Goal: Task Accomplishment & Management: Manage account settings

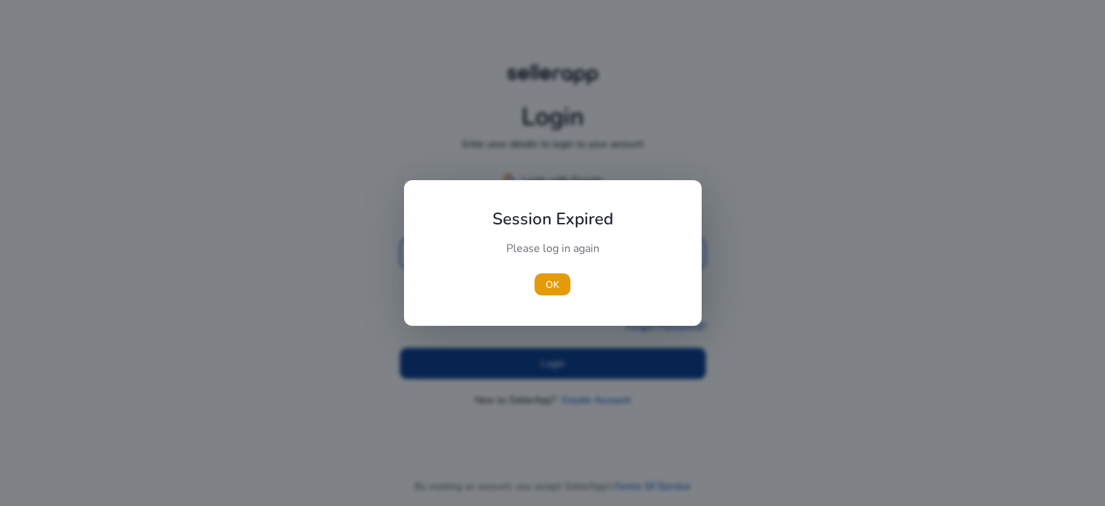
type input "**********"
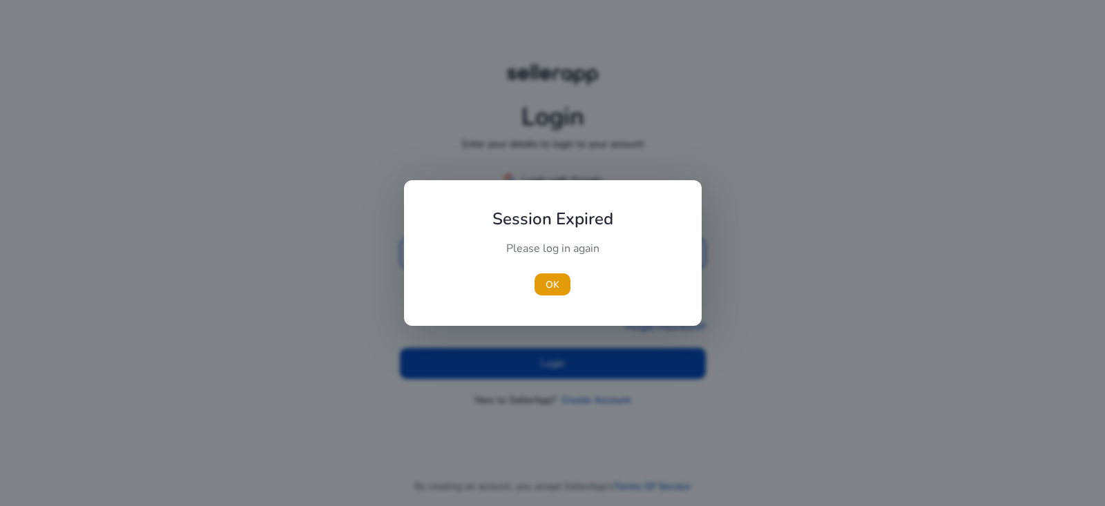
drag, startPoint x: 535, startPoint y: 377, endPoint x: 537, endPoint y: 362, distance: 15.3
click at [536, 362] on div at bounding box center [552, 253] width 1105 height 506
click at [559, 289] on span "OK" at bounding box center [552, 285] width 14 height 14
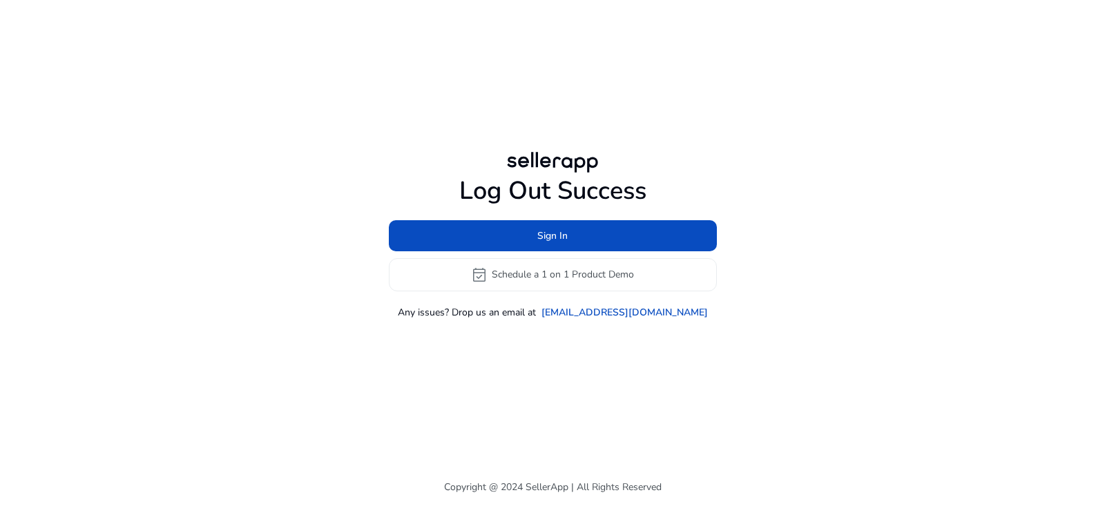
click at [547, 356] on div "Log Out Success Sign In event_available Schedule a 1 on 1 Product Demo Any issu…" at bounding box center [552, 234] width 794 height 468
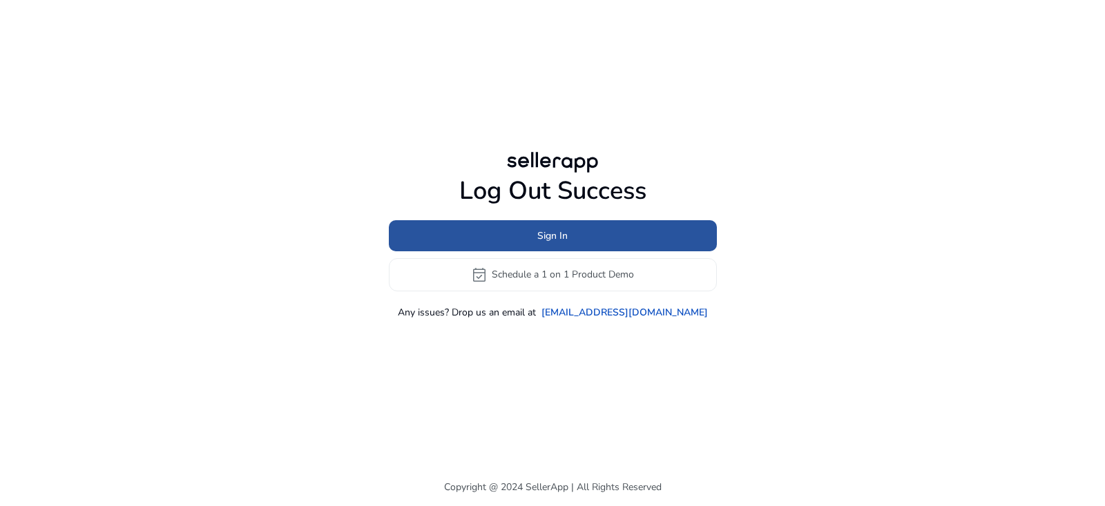
click at [591, 237] on span at bounding box center [553, 235] width 328 height 33
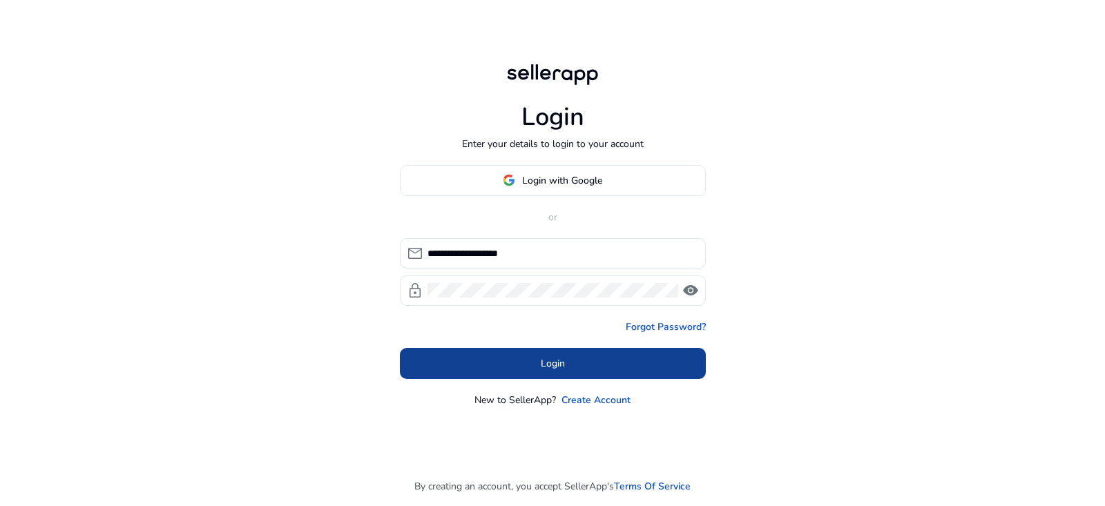
click at [535, 355] on span at bounding box center [553, 363] width 306 height 33
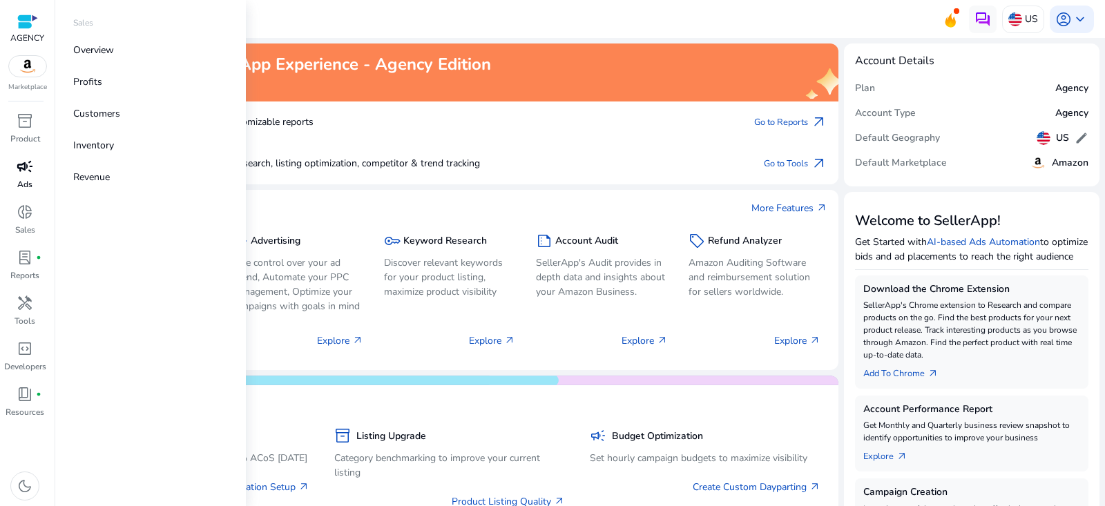
click at [22, 189] on p "Ads" at bounding box center [24, 184] width 15 height 12
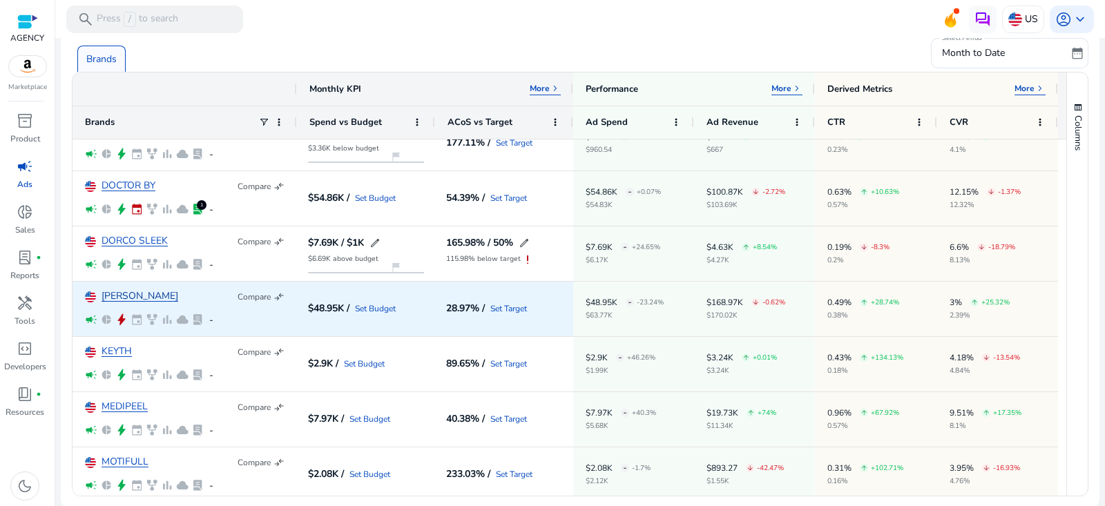
click at [115, 294] on link "[PERSON_NAME]" at bounding box center [139, 296] width 77 height 10
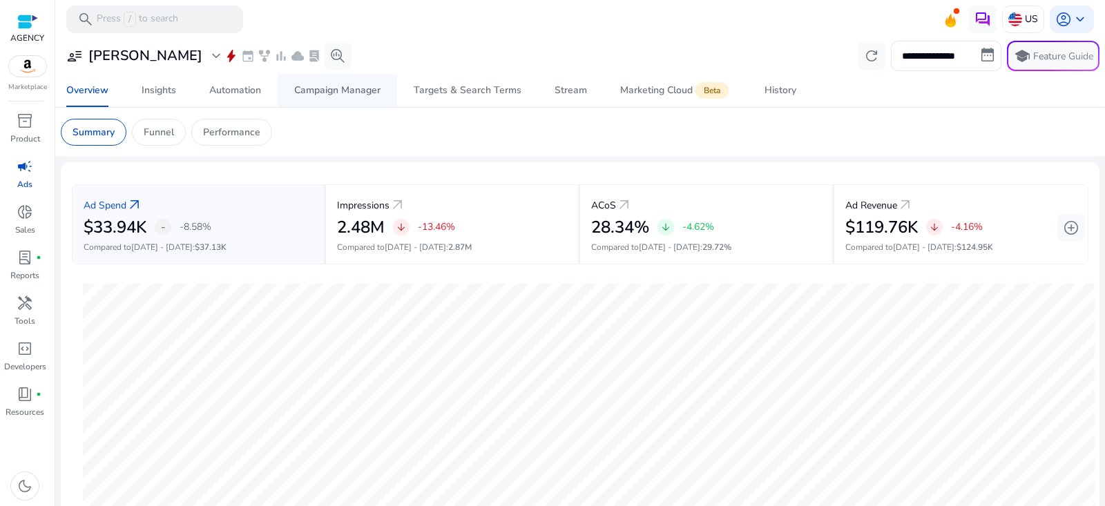
click at [361, 89] on div "Campaign Manager" at bounding box center [337, 91] width 86 height 10
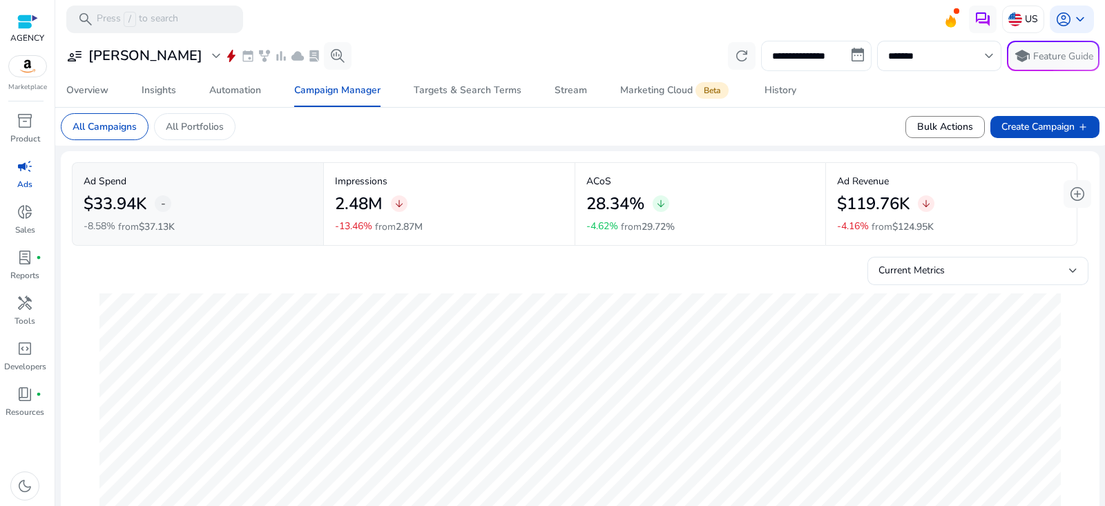
click at [799, 48] on input "**********" at bounding box center [816, 56] width 110 height 30
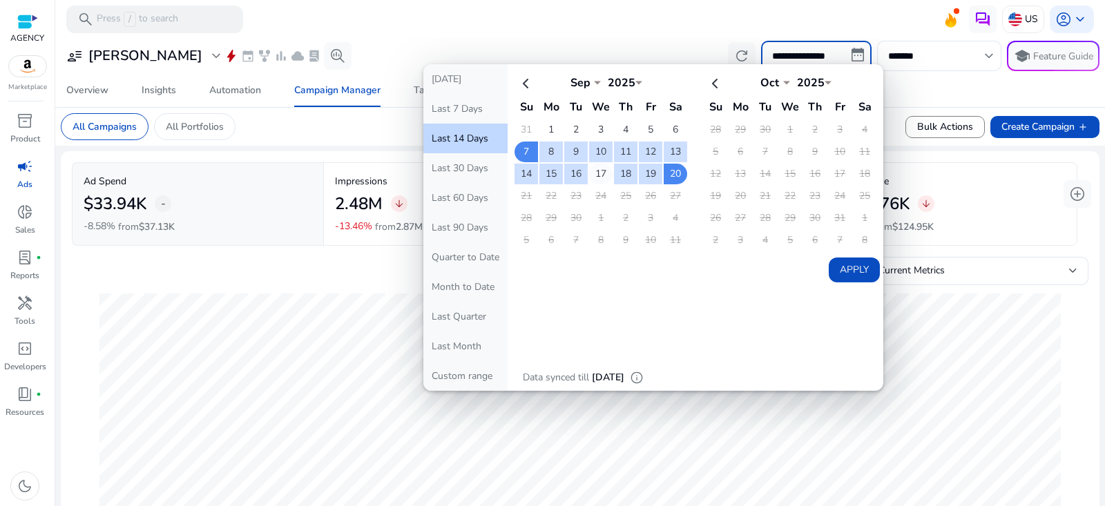
click at [589, 175] on td "17" at bounding box center [600, 174] width 23 height 21
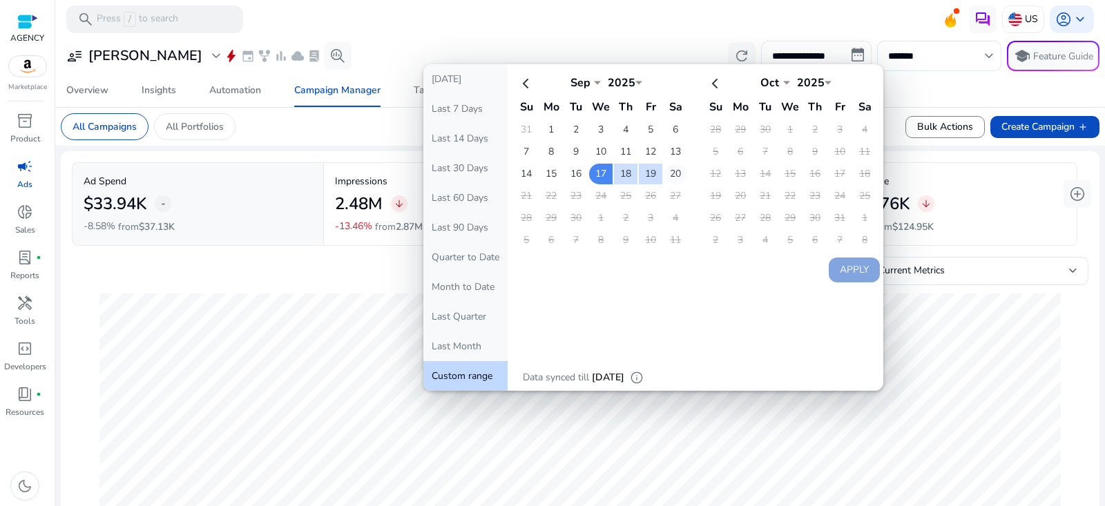
click at [668, 173] on td "20" at bounding box center [674, 174] width 23 height 21
click at [829, 271] on button "Apply" at bounding box center [853, 270] width 51 height 25
type input "**********"
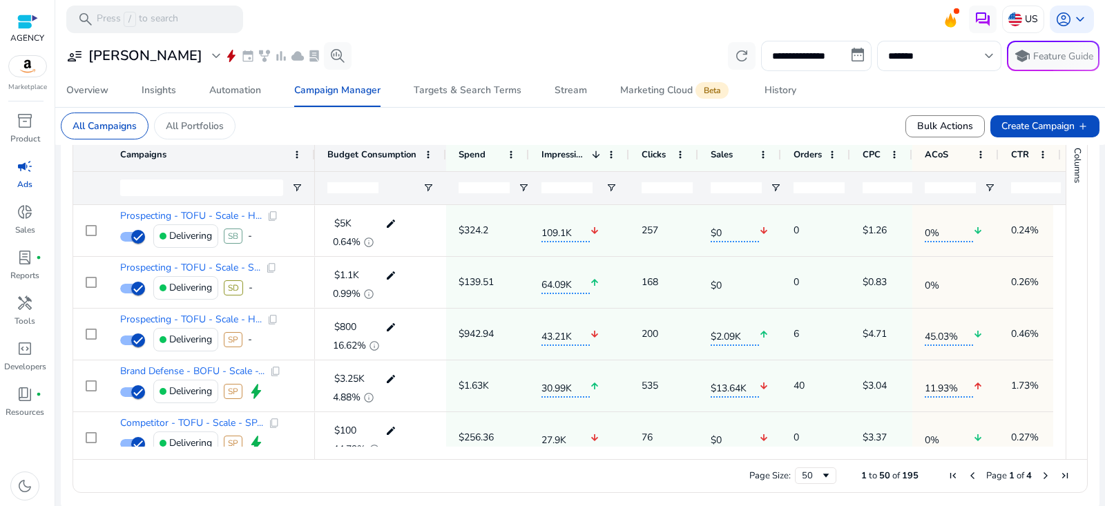
scroll to position [508, 0]
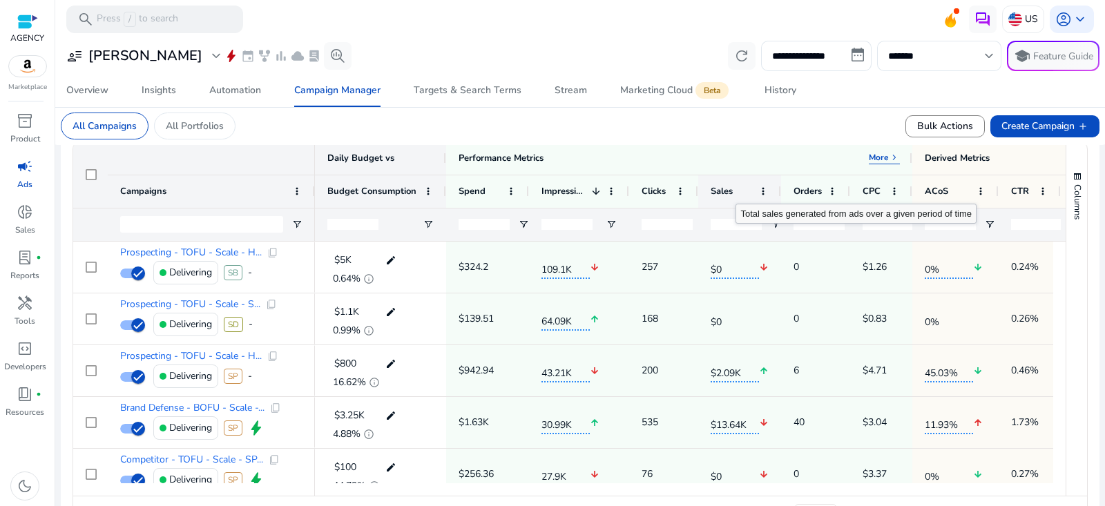
click at [749, 189] on div "Sales" at bounding box center [731, 192] width 43 height 26
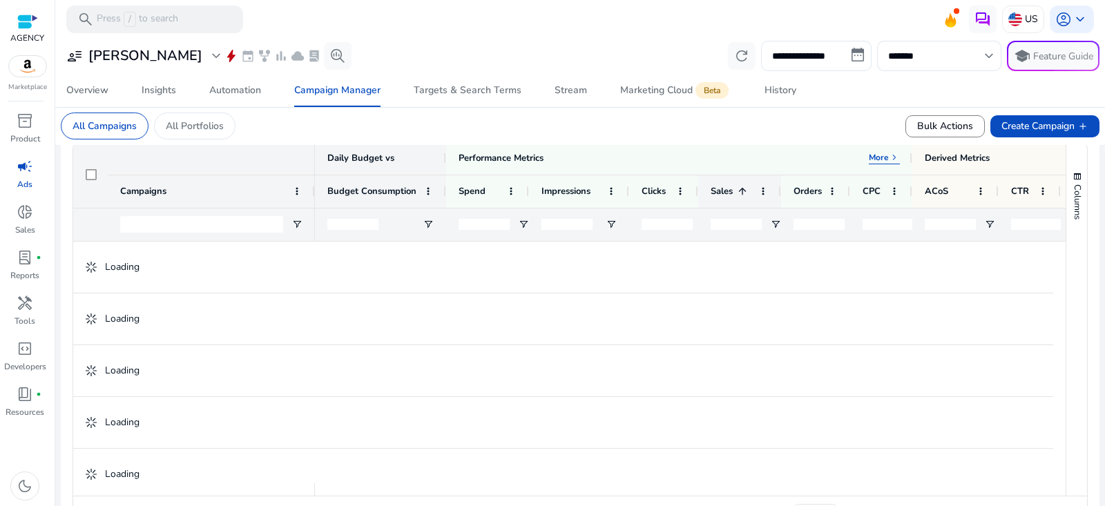
click at [749, 189] on div "Sales 1" at bounding box center [731, 192] width 43 height 26
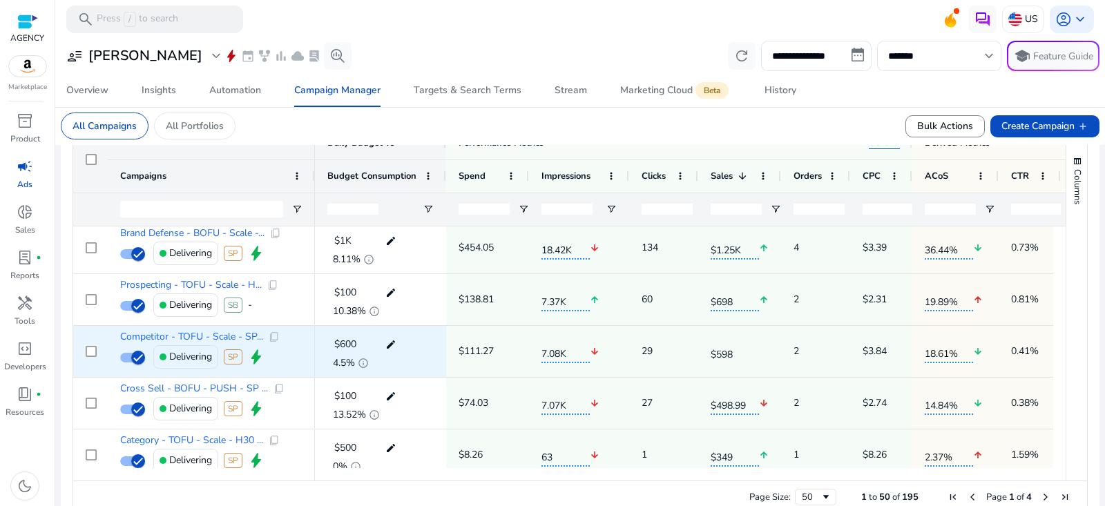
scroll to position [256, 0]
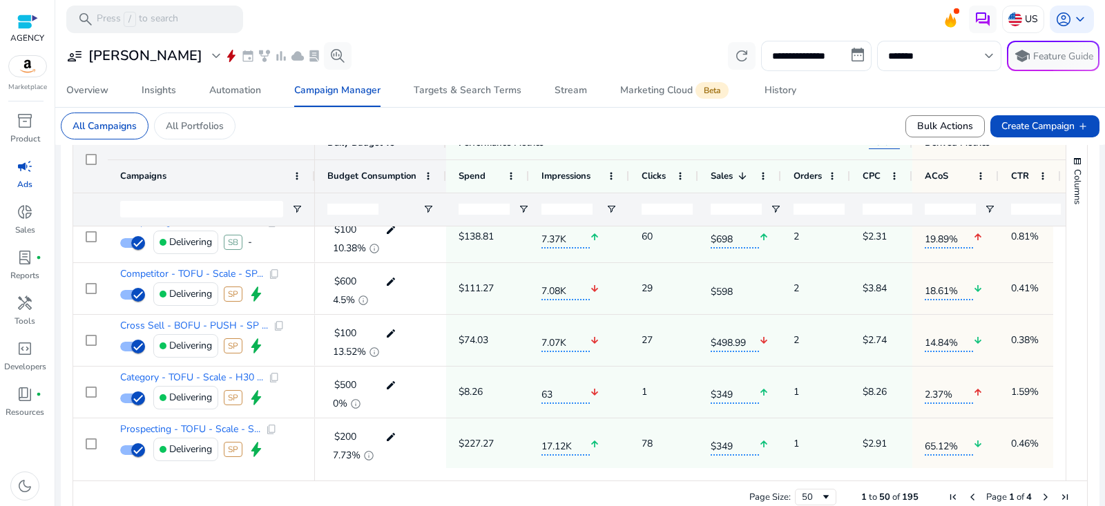
click at [593, 126] on mat-card "All Campaigns All Portfolios Bulk Actions Create Campaign add" at bounding box center [580, 126] width 1060 height 38
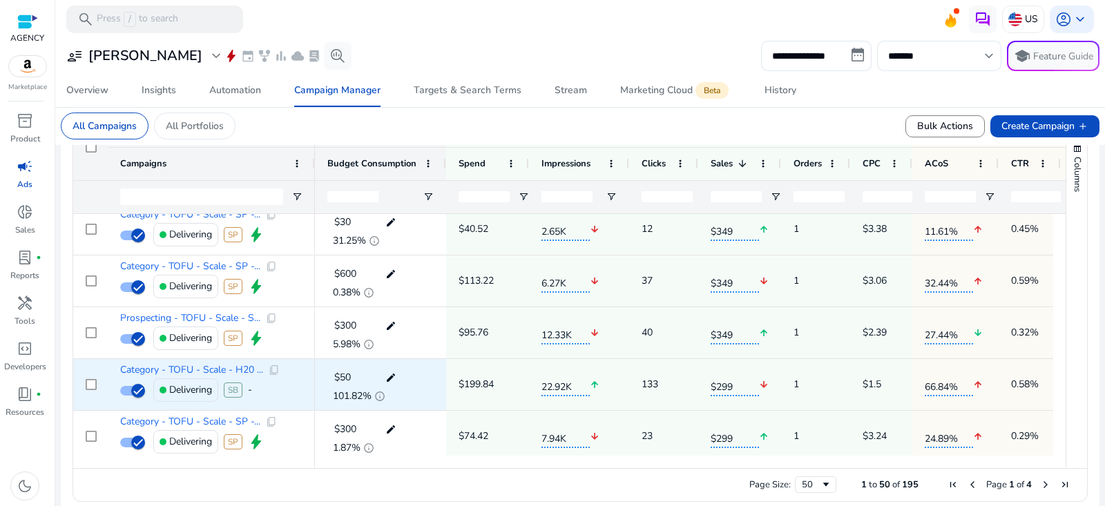
scroll to position [588, 0]
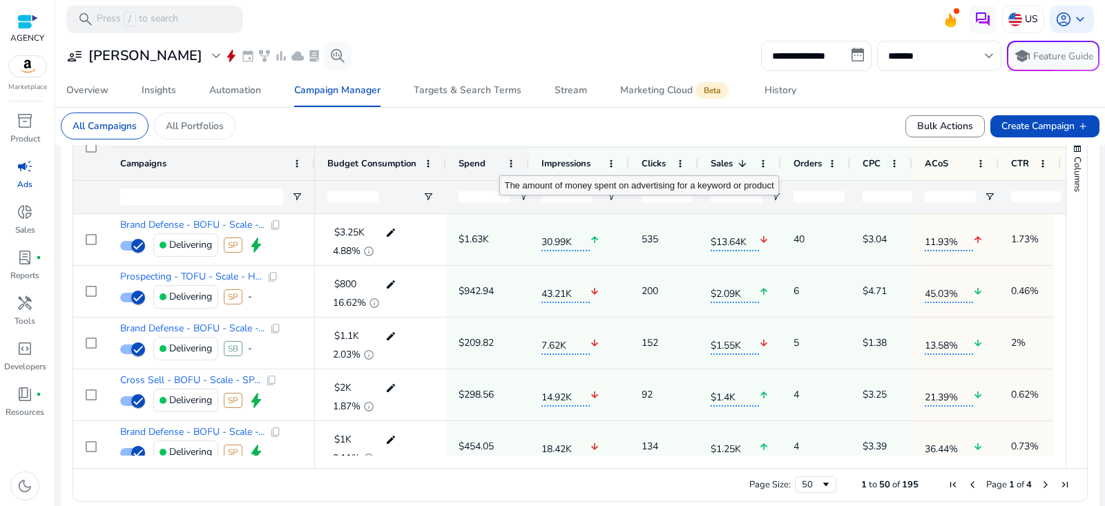
click at [494, 163] on div "Spend" at bounding box center [479, 164] width 43 height 26
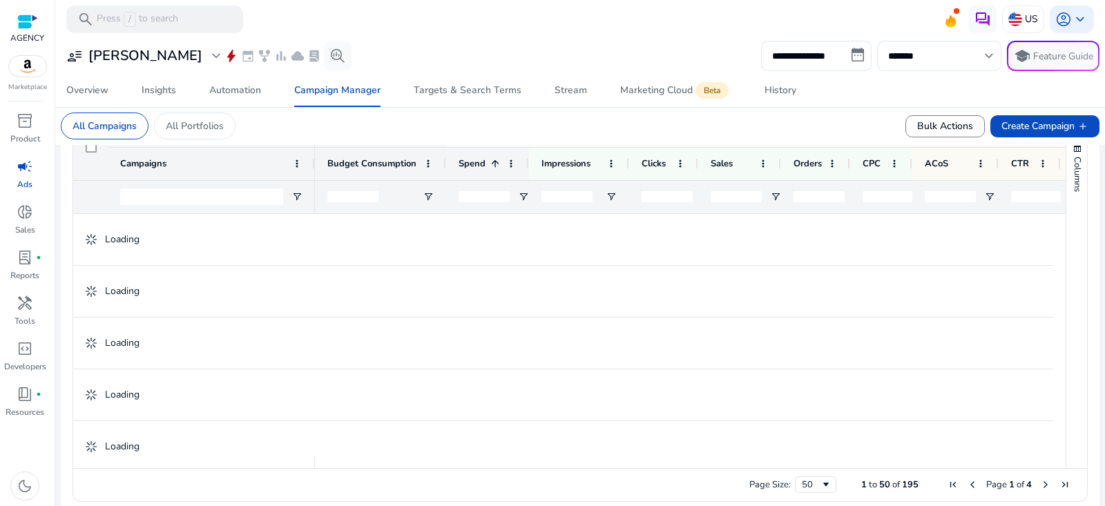
click at [494, 163] on span at bounding box center [494, 163] width 11 height 11
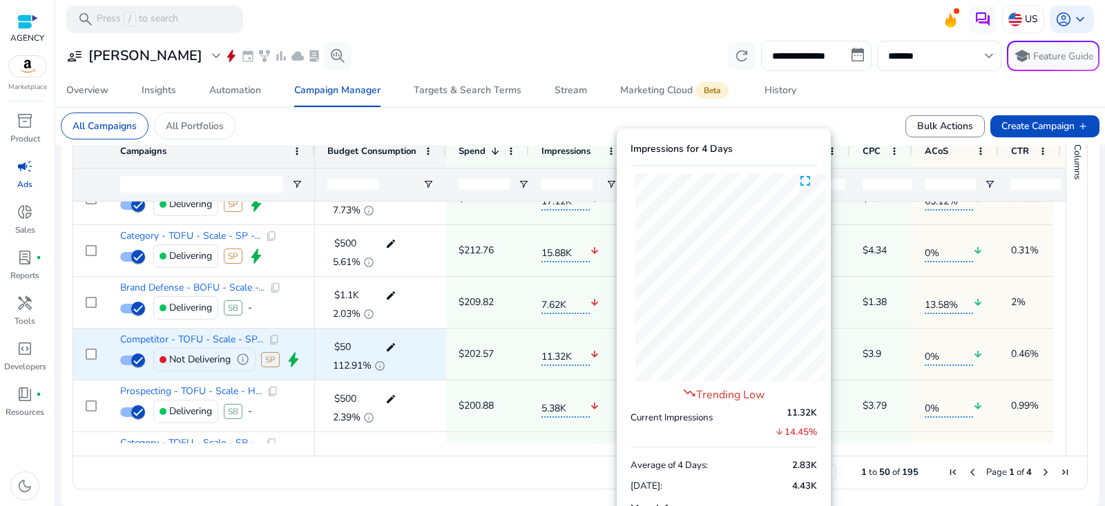
scroll to position [498, 0]
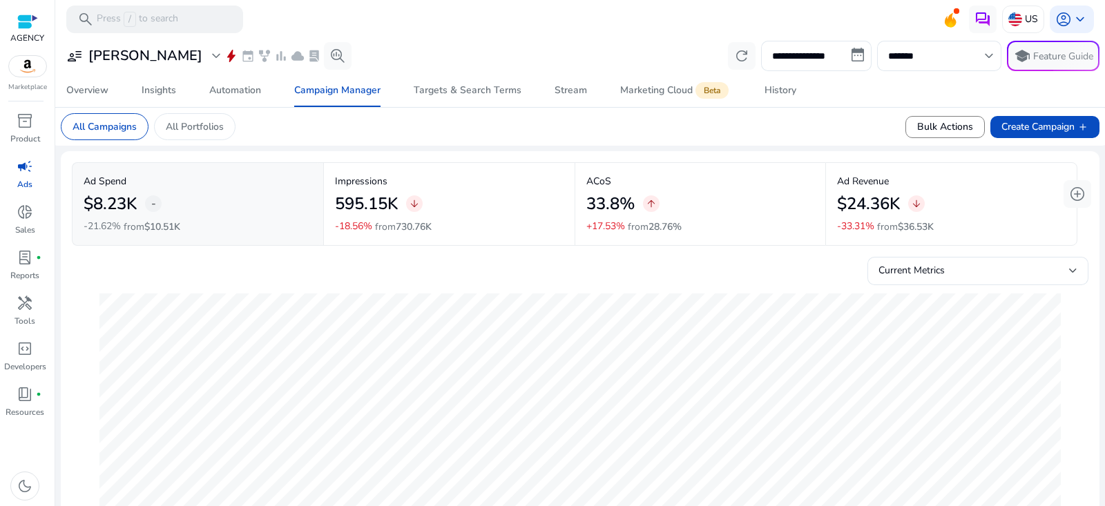
scroll to position [1169, 0]
